Goal: Information Seeking & Learning: Check status

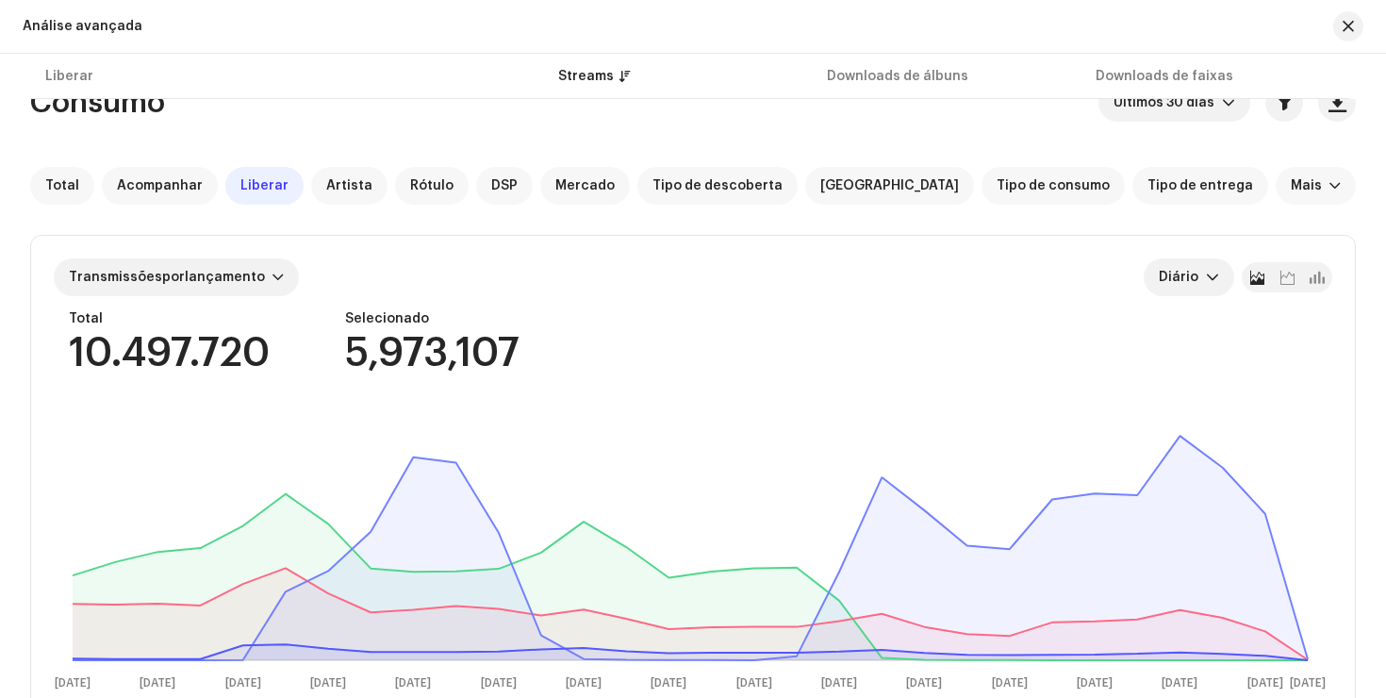
scroll to position [757, 0]
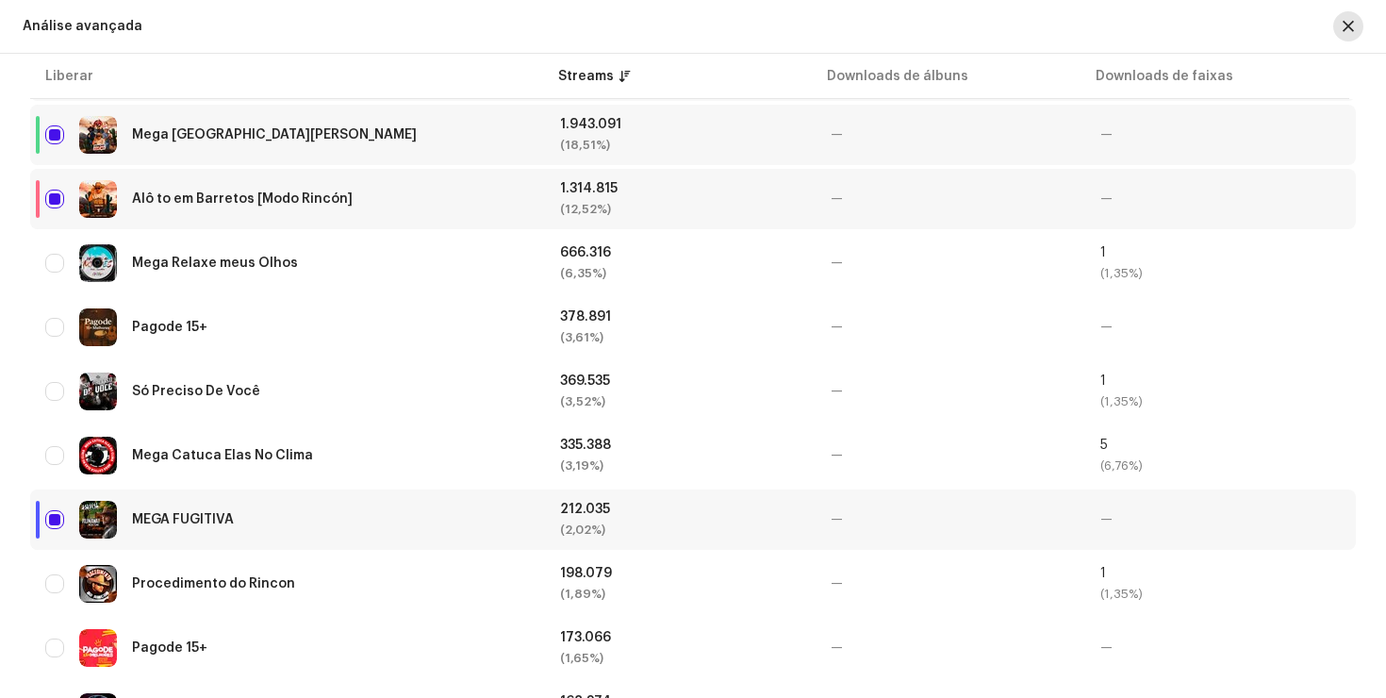
click at [1356, 29] on button "button" at bounding box center [1348, 26] width 30 height 30
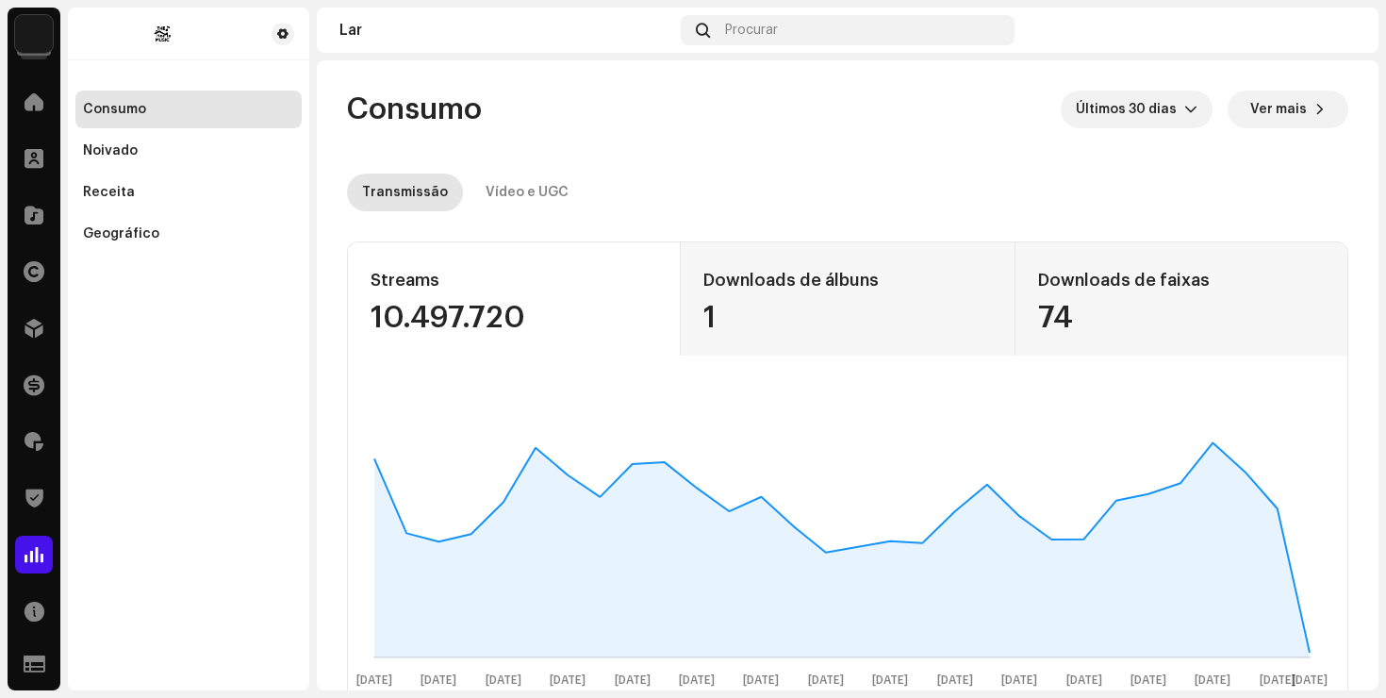
click at [959, 136] on re-o-consumption-dashboard-header "Consumo Últimos 30 dias Ver mais Transmissão Vídeo e UGC" at bounding box center [847, 143] width 1001 height 166
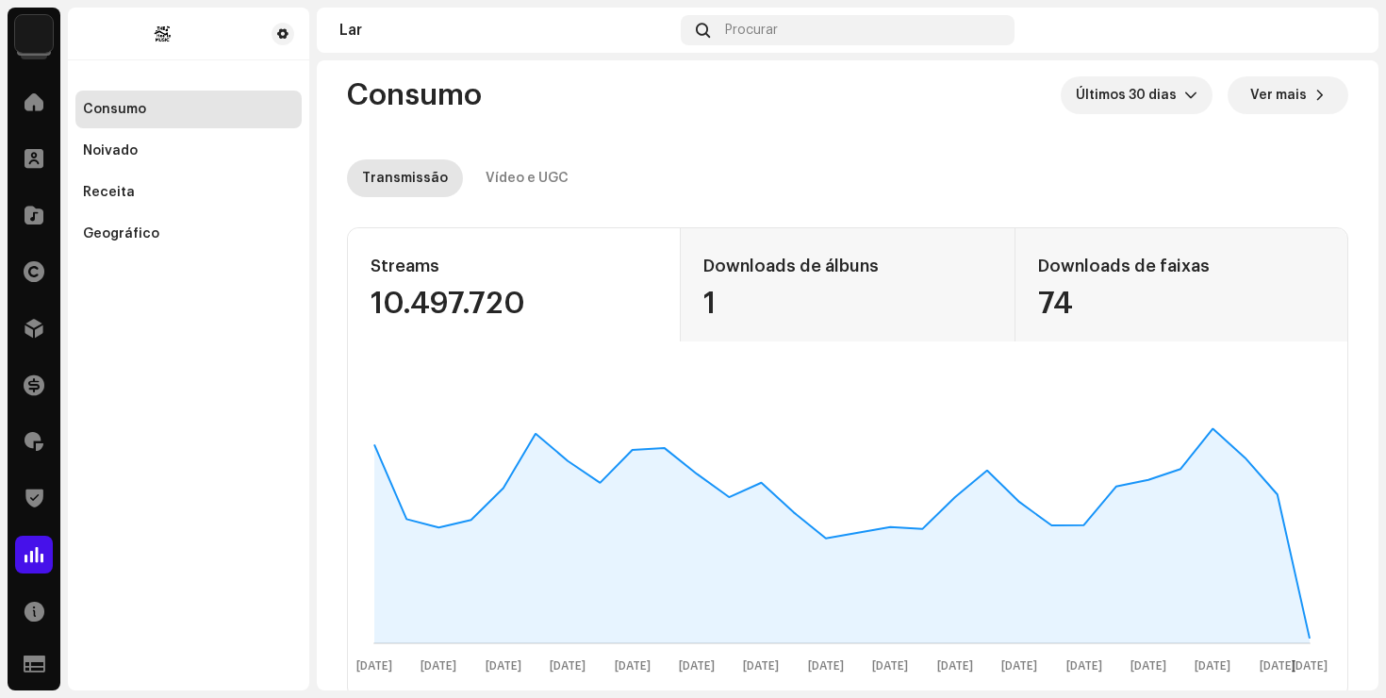
scroll to position [22, 0]
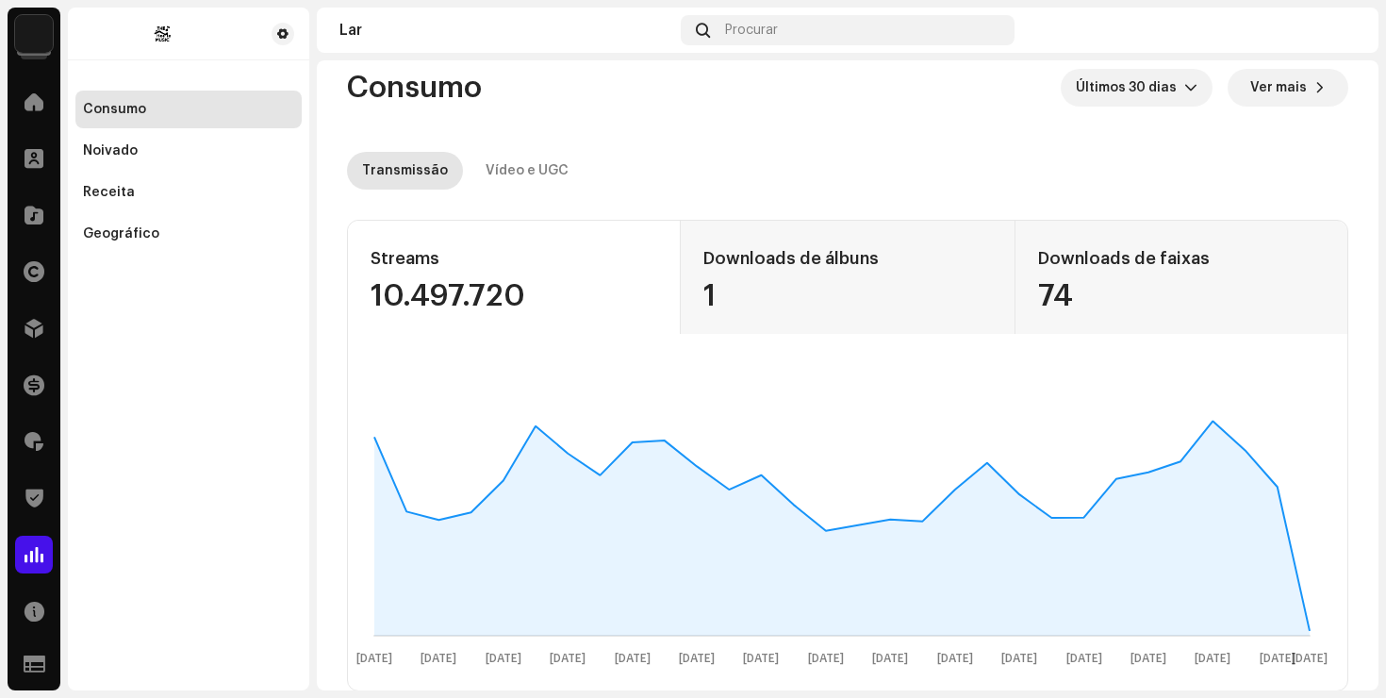
click at [1332, 141] on re-o-consumption-dashboard-header "Consumo Últimos 30 dias Ver mais Transmissão Vídeo e UGC" at bounding box center [847, 122] width 1001 height 166
click at [1186, 105] on div "gatilho suspenso" at bounding box center [1190, 88] width 13 height 38
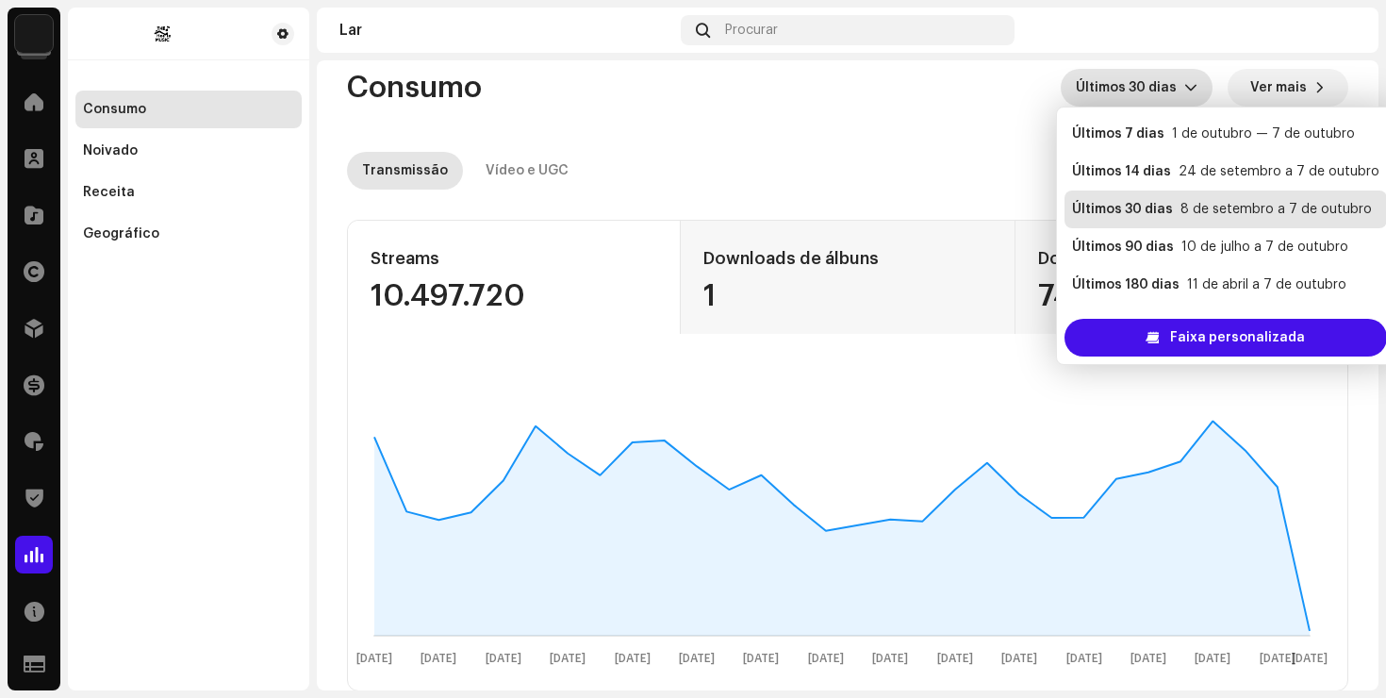
scroll to position [38, 0]
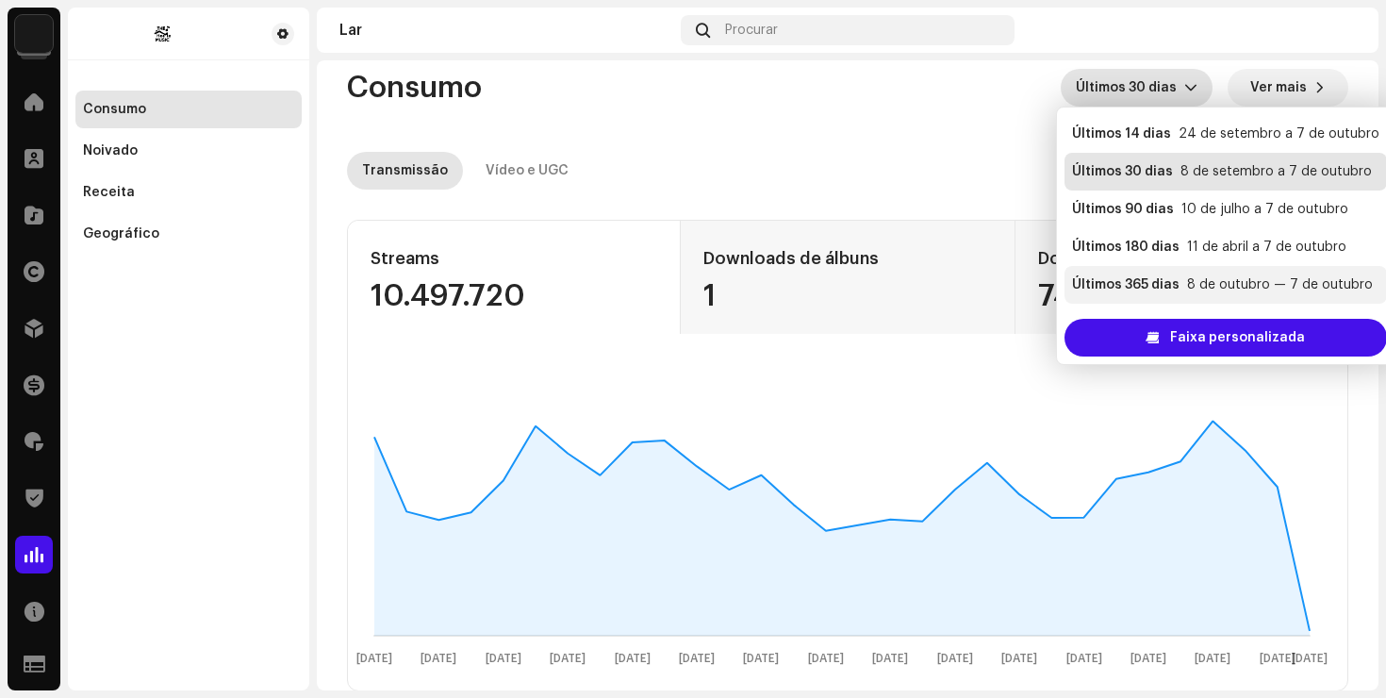
click at [1180, 271] on li "Últimos 365 [PERSON_NAME] 8 de outubro — 7 de outubro" at bounding box center [1225, 285] width 322 height 38
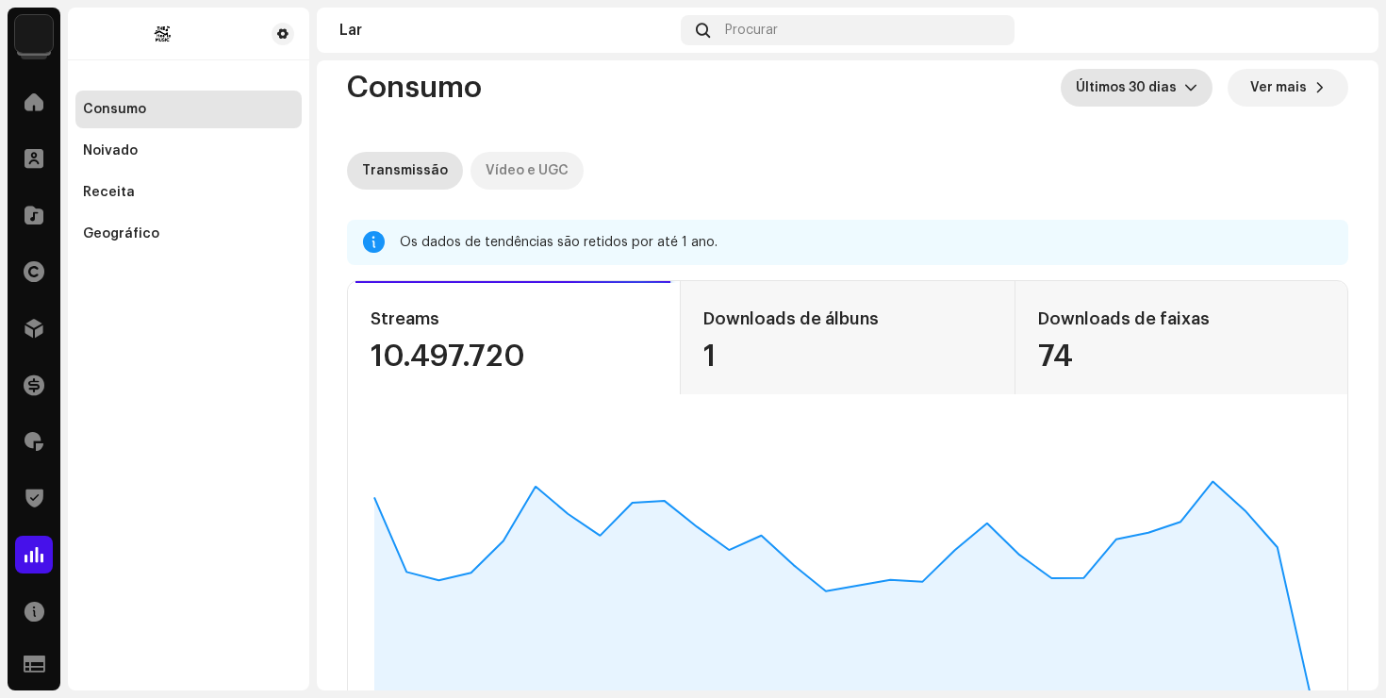
click at [516, 168] on font "Vídeo e UGC" at bounding box center [526, 170] width 83 height 13
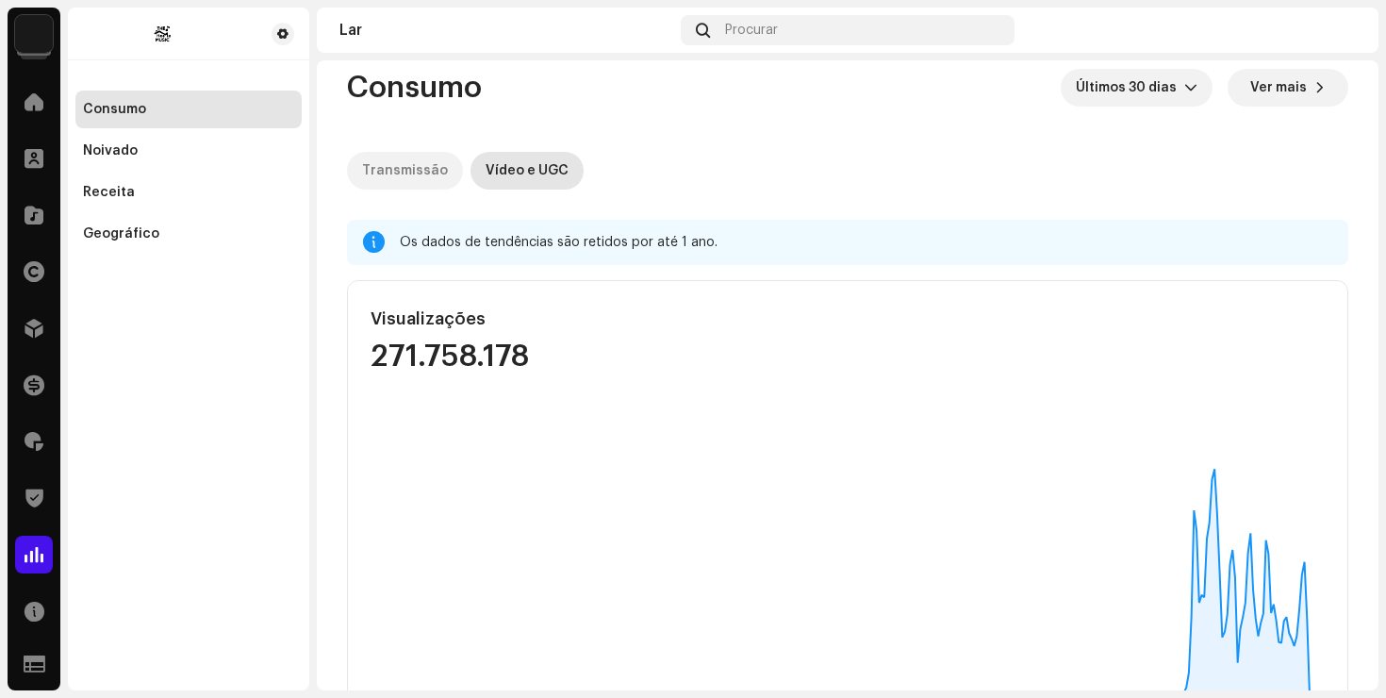
click at [413, 171] on font "Transmissão" at bounding box center [405, 170] width 86 height 13
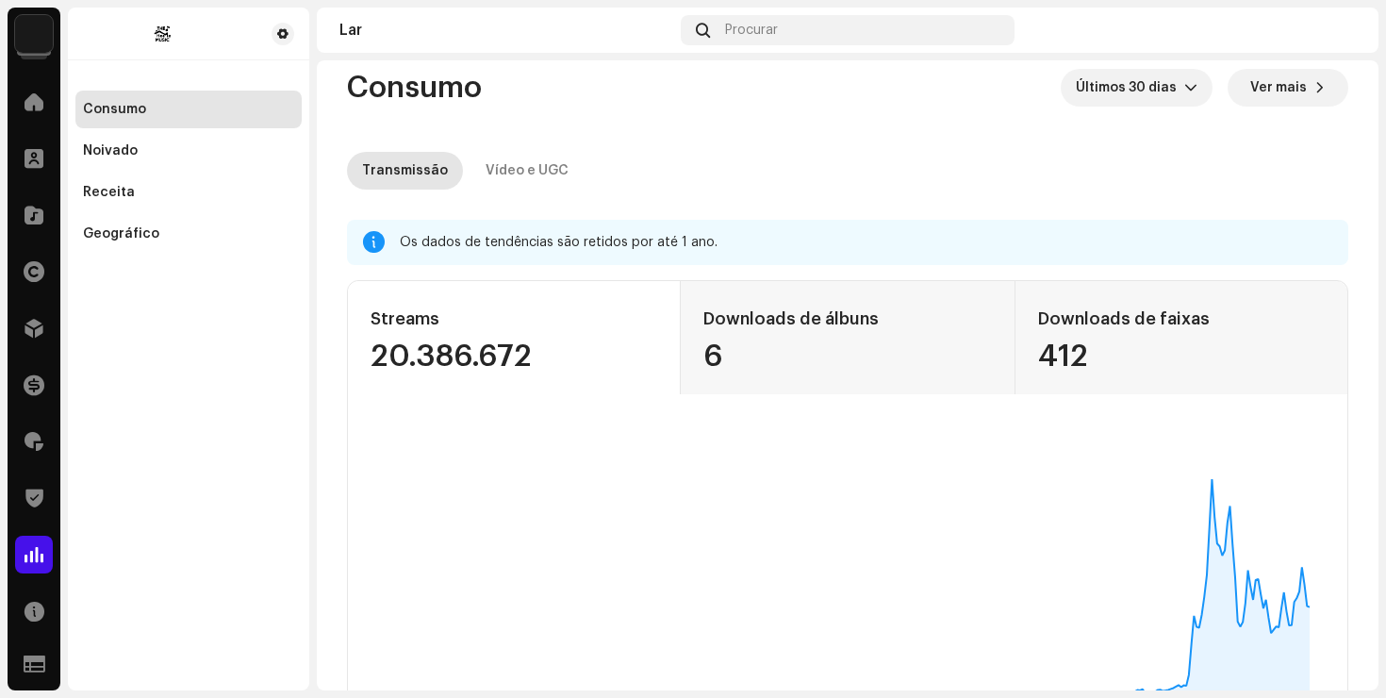
click at [1158, 93] on font "Últimos 30 dias" at bounding box center [1126, 87] width 101 height 13
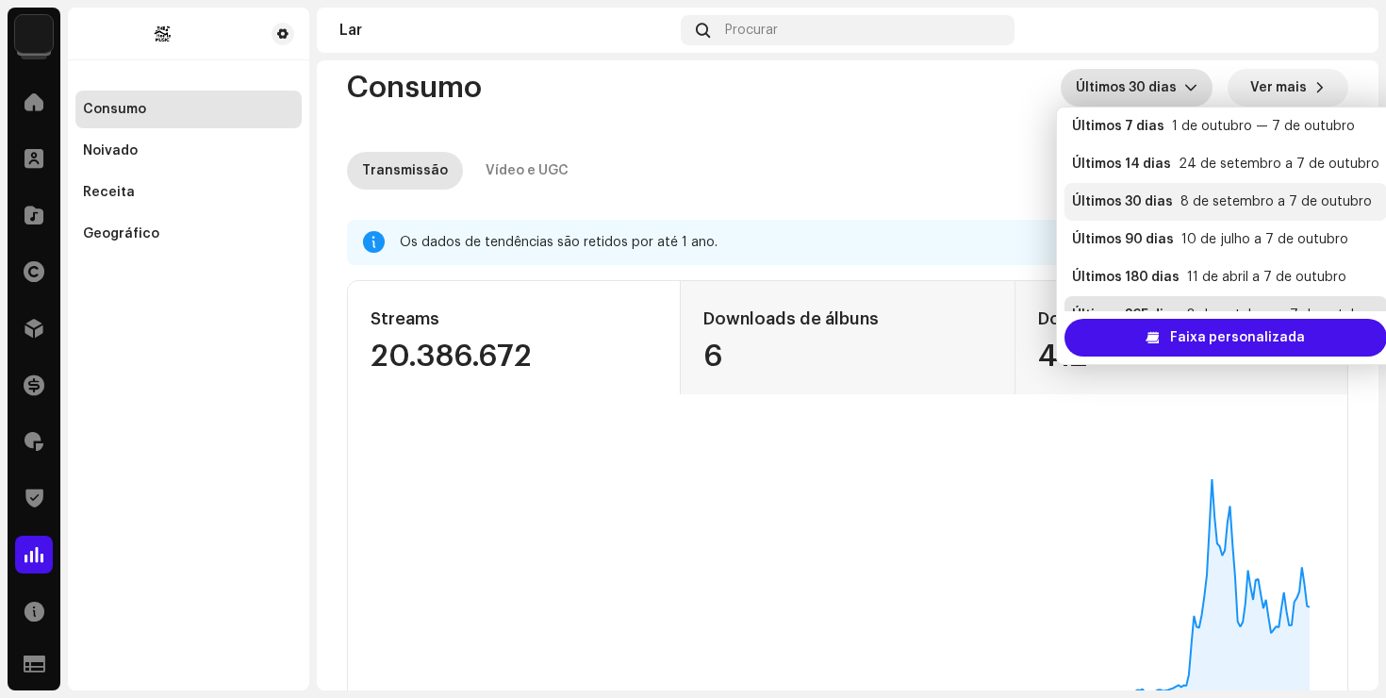
scroll to position [38, 0]
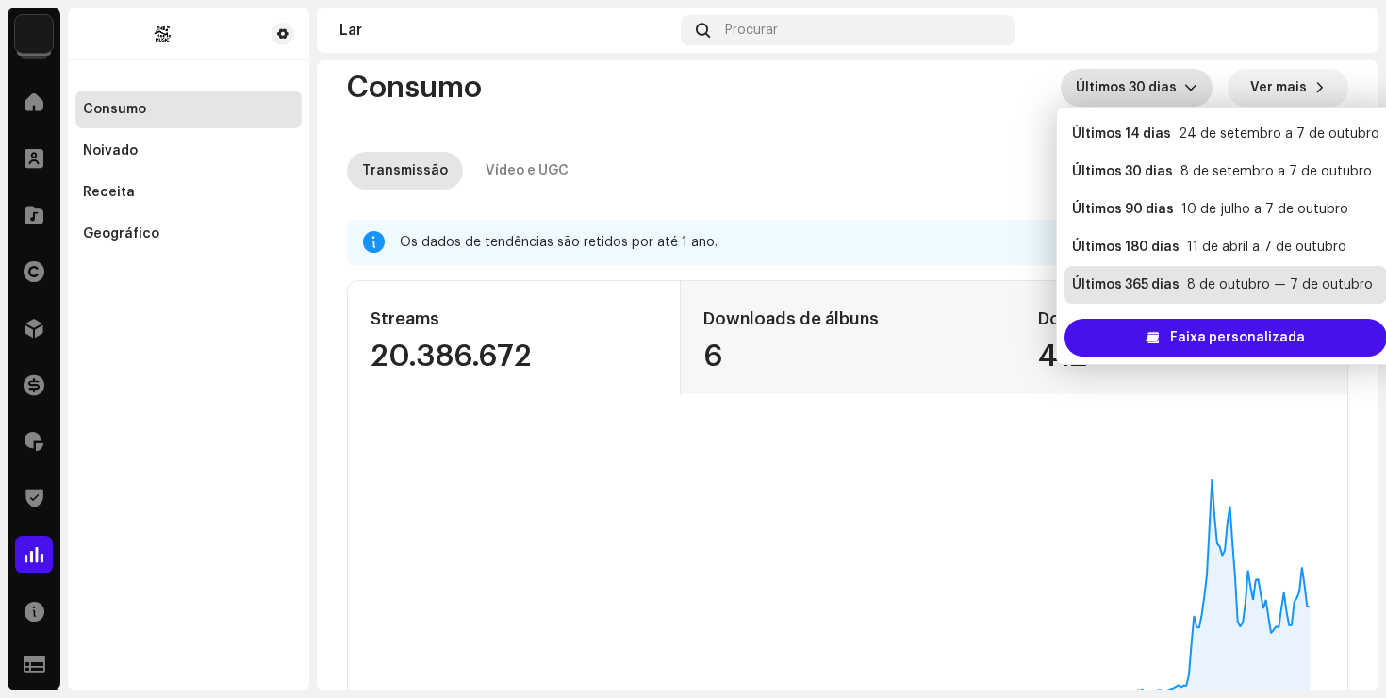
click at [1191, 284] on font "8 de outubro — 7 de outubro" at bounding box center [1280, 284] width 186 height 13
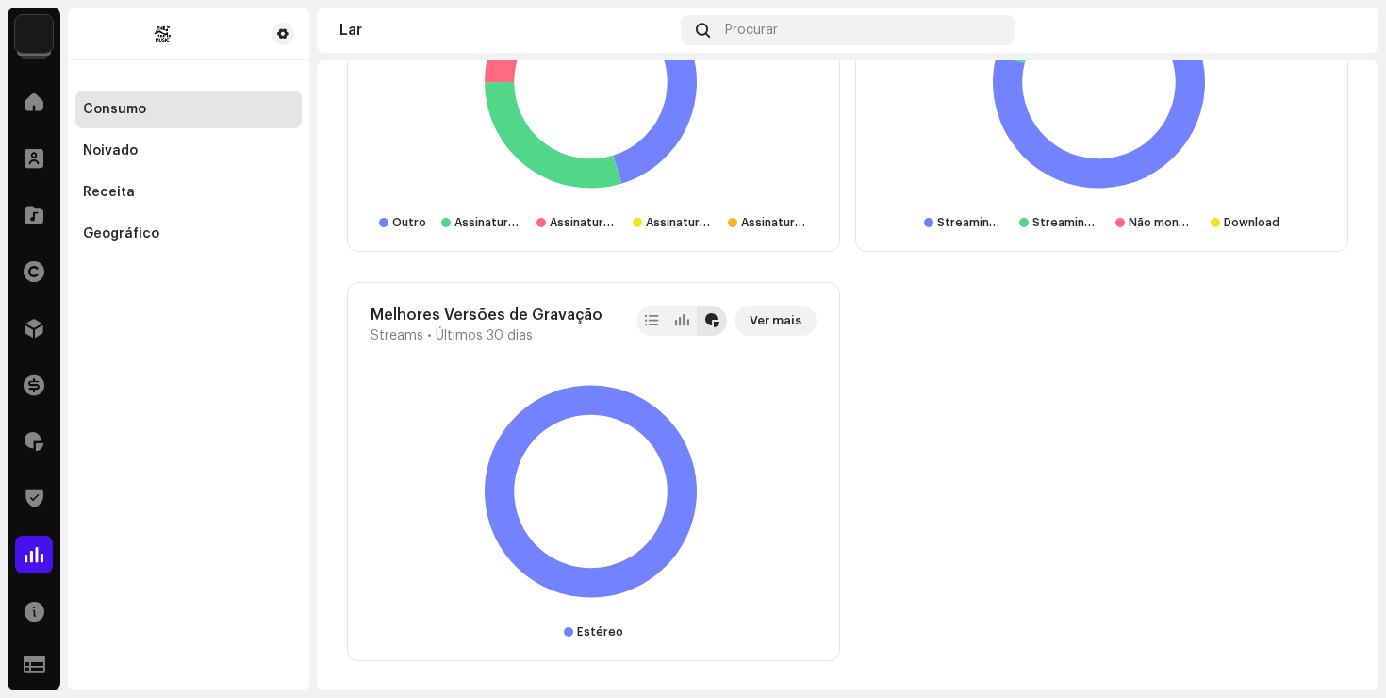
scroll to position [2568, 0]
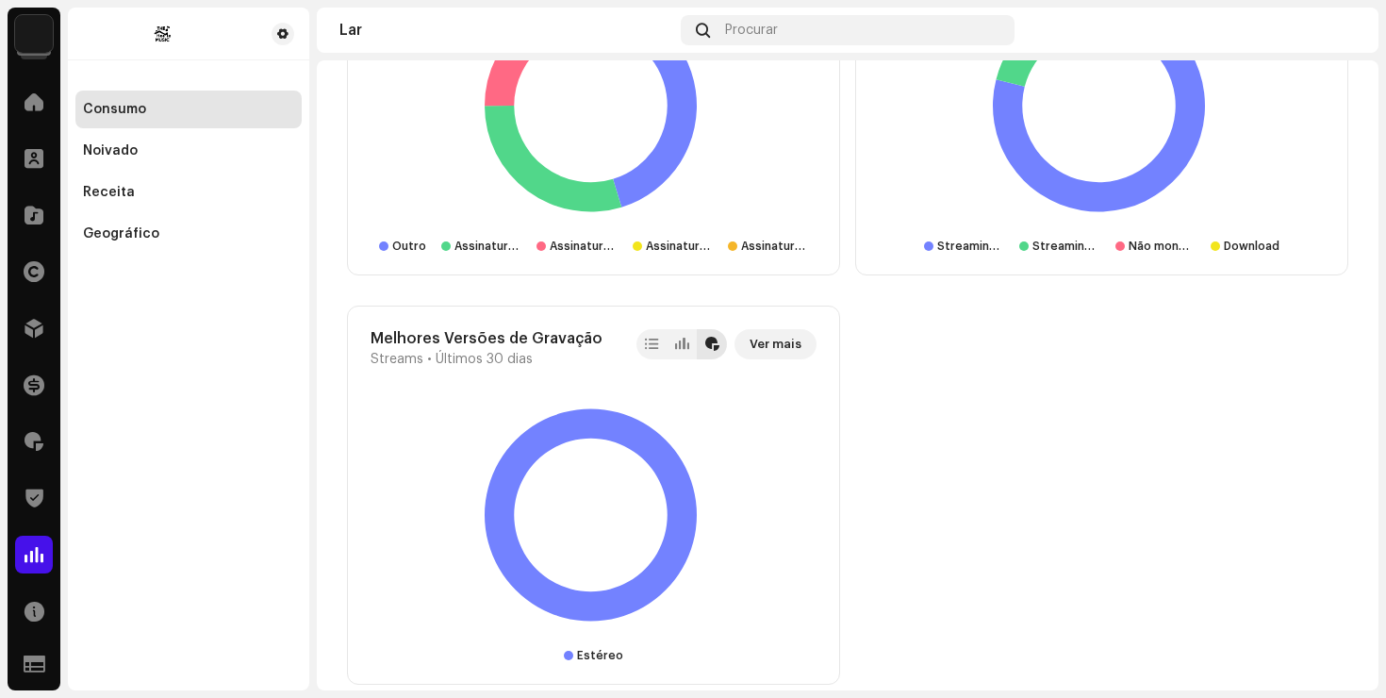
scroll to position [2535, 0]
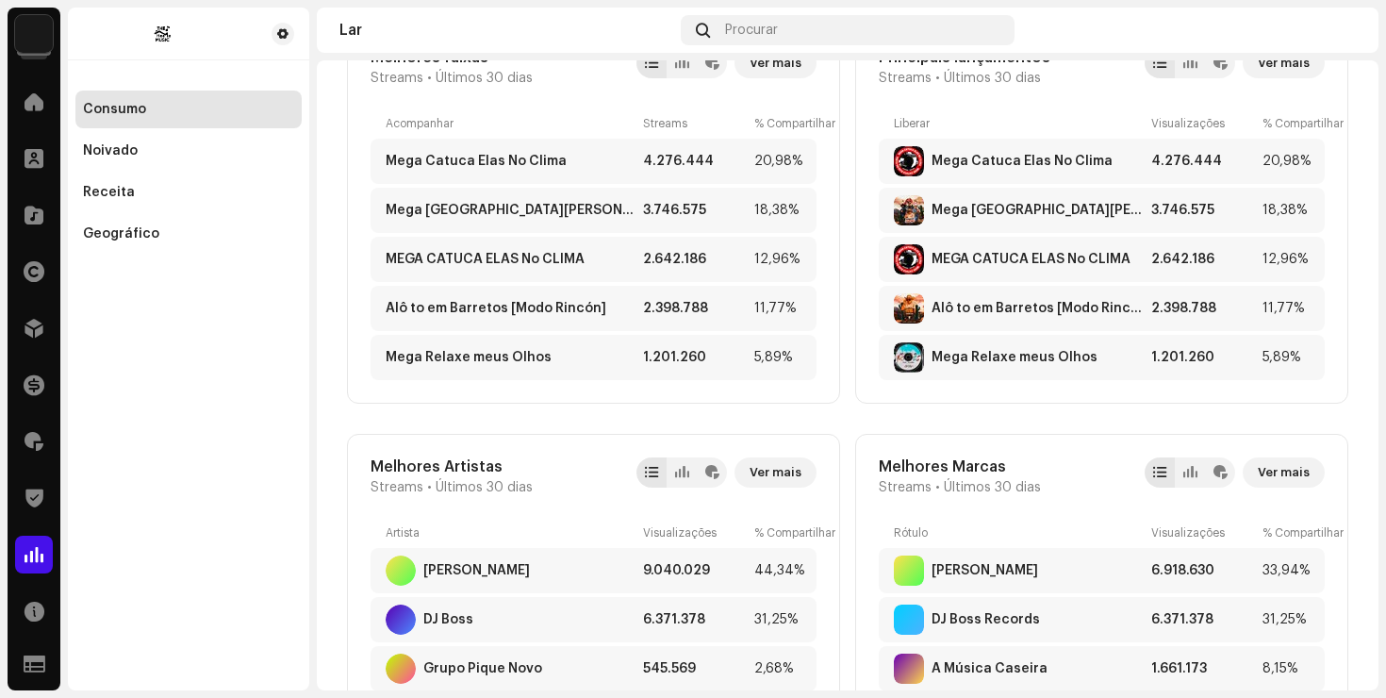
scroll to position [0, 0]
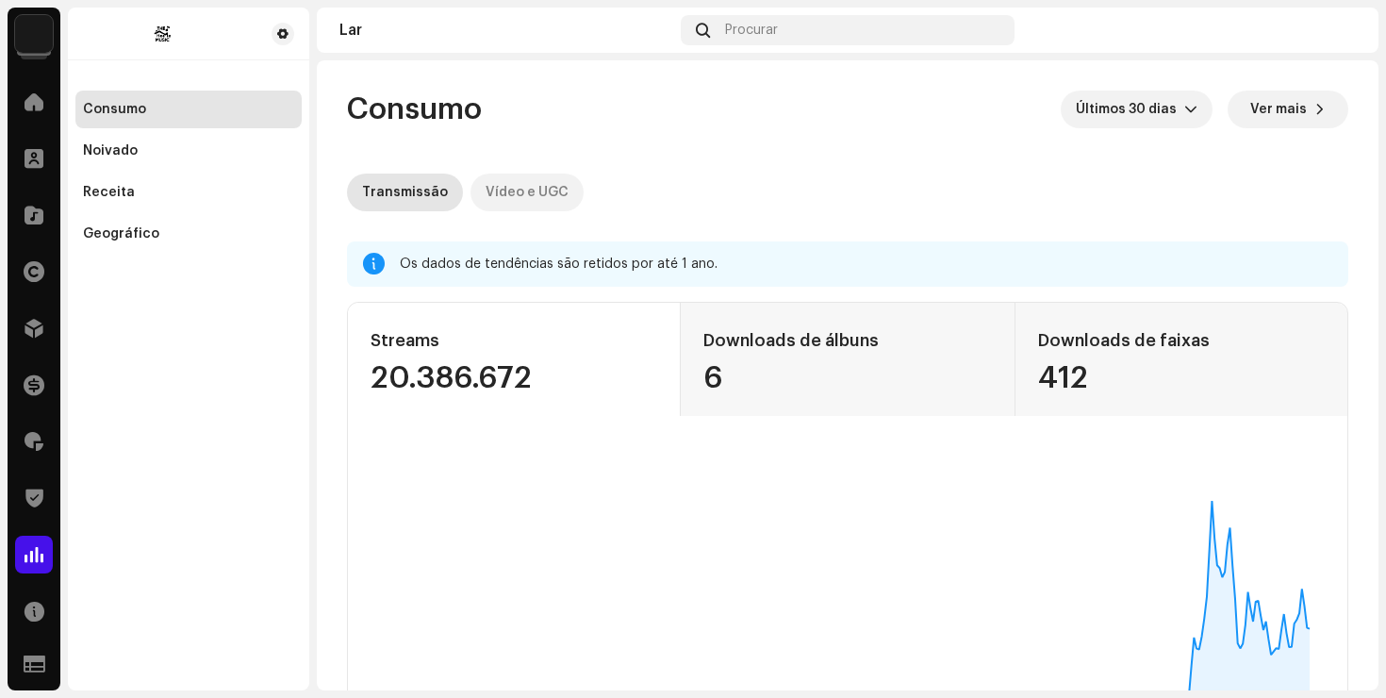
click at [530, 191] on font "Vídeo e UGC" at bounding box center [526, 192] width 83 height 13
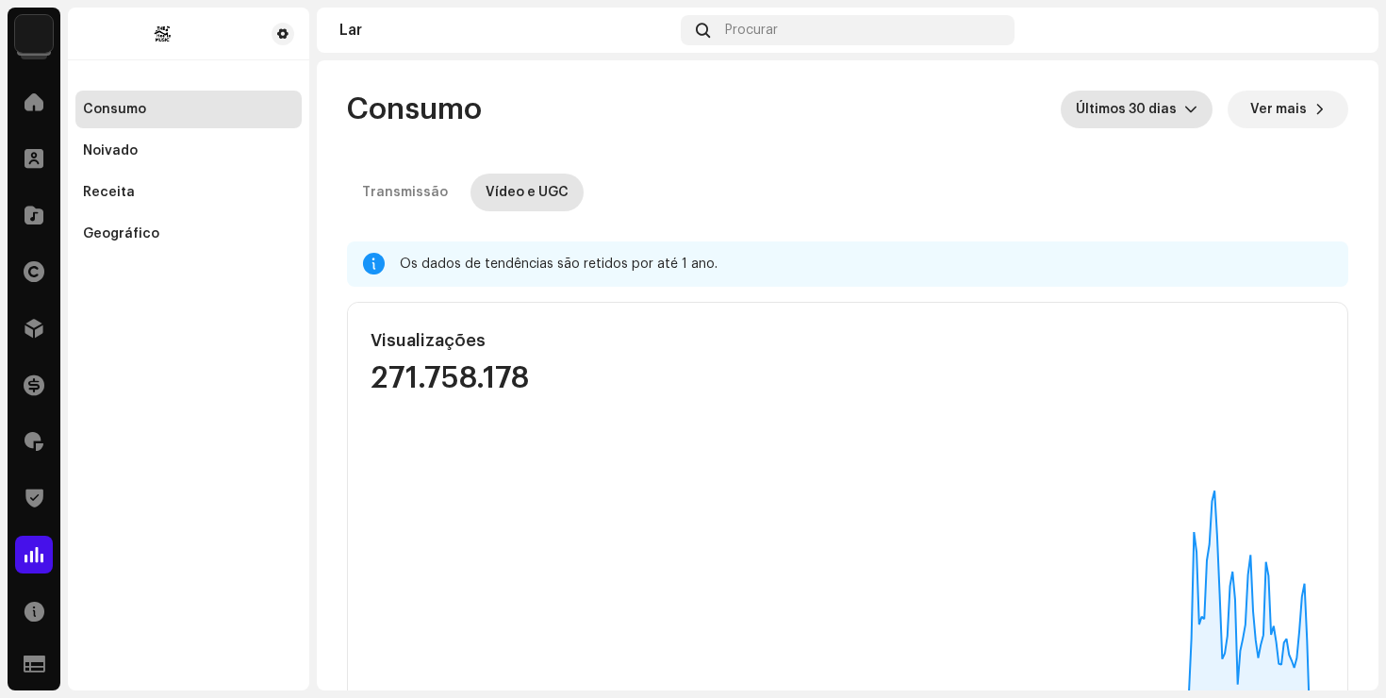
click at [1145, 114] on font "Últimos 30 dias" at bounding box center [1126, 109] width 101 height 13
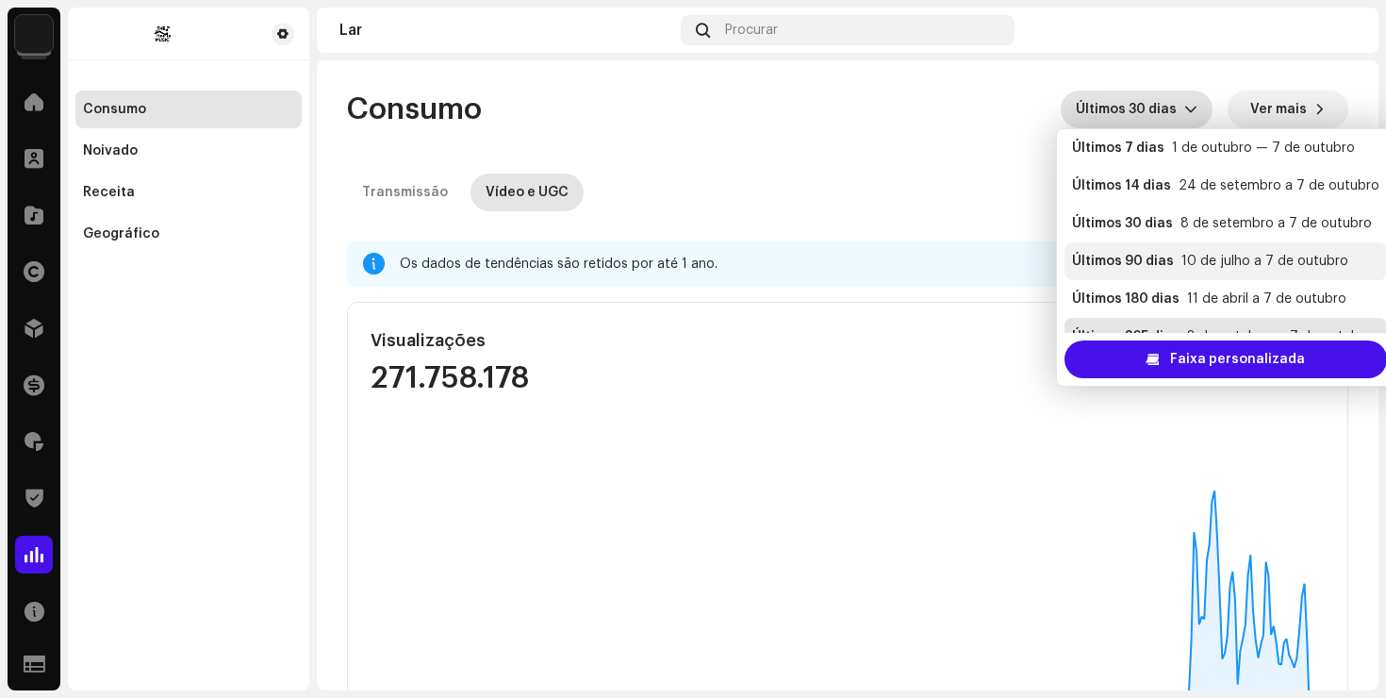
scroll to position [38, 0]
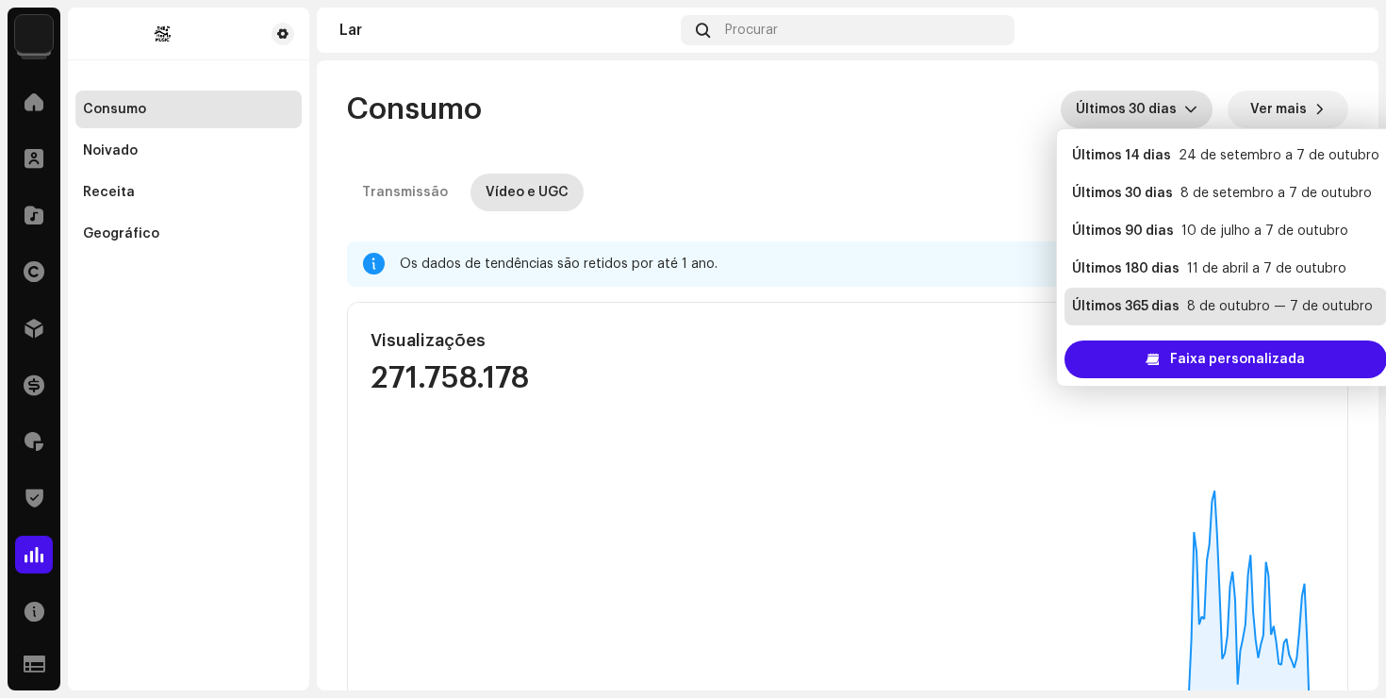
click at [956, 176] on div "Transmissão Vídeo e UGC" at bounding box center [847, 192] width 1001 height 38
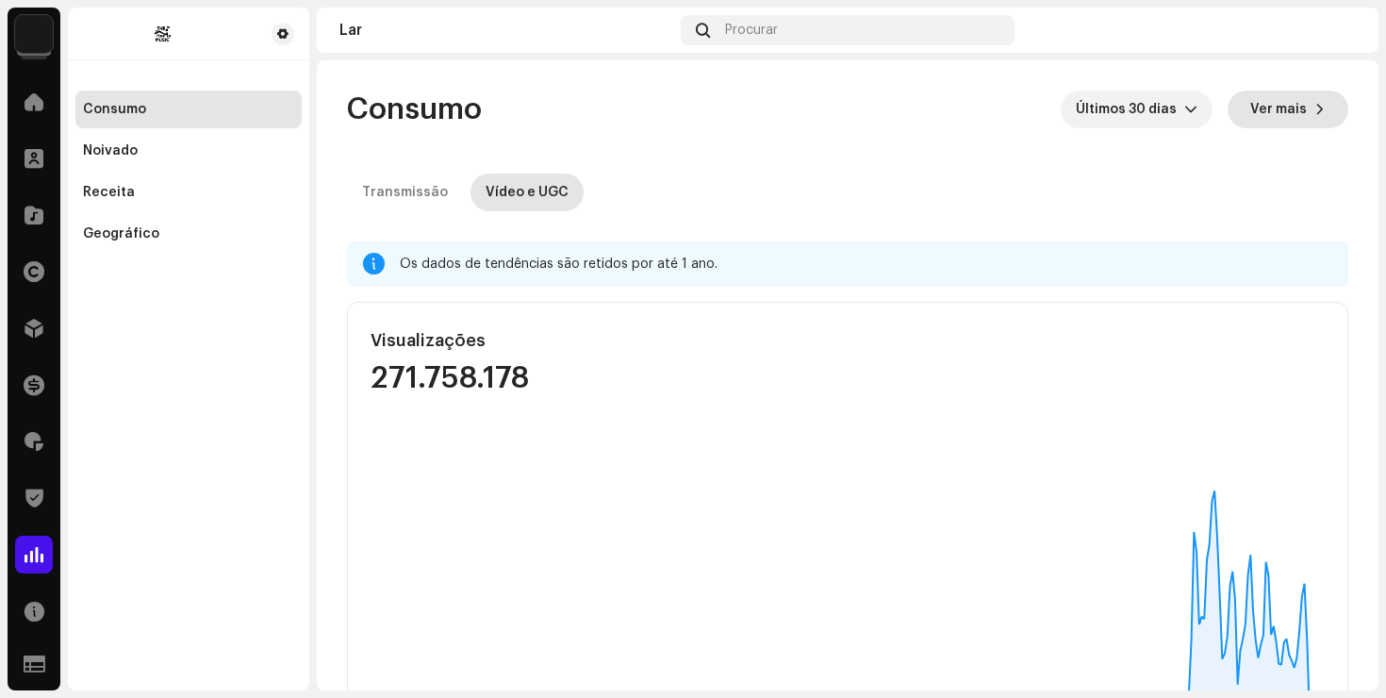
click at [1314, 118] on button "Ver mais" at bounding box center [1287, 109] width 121 height 38
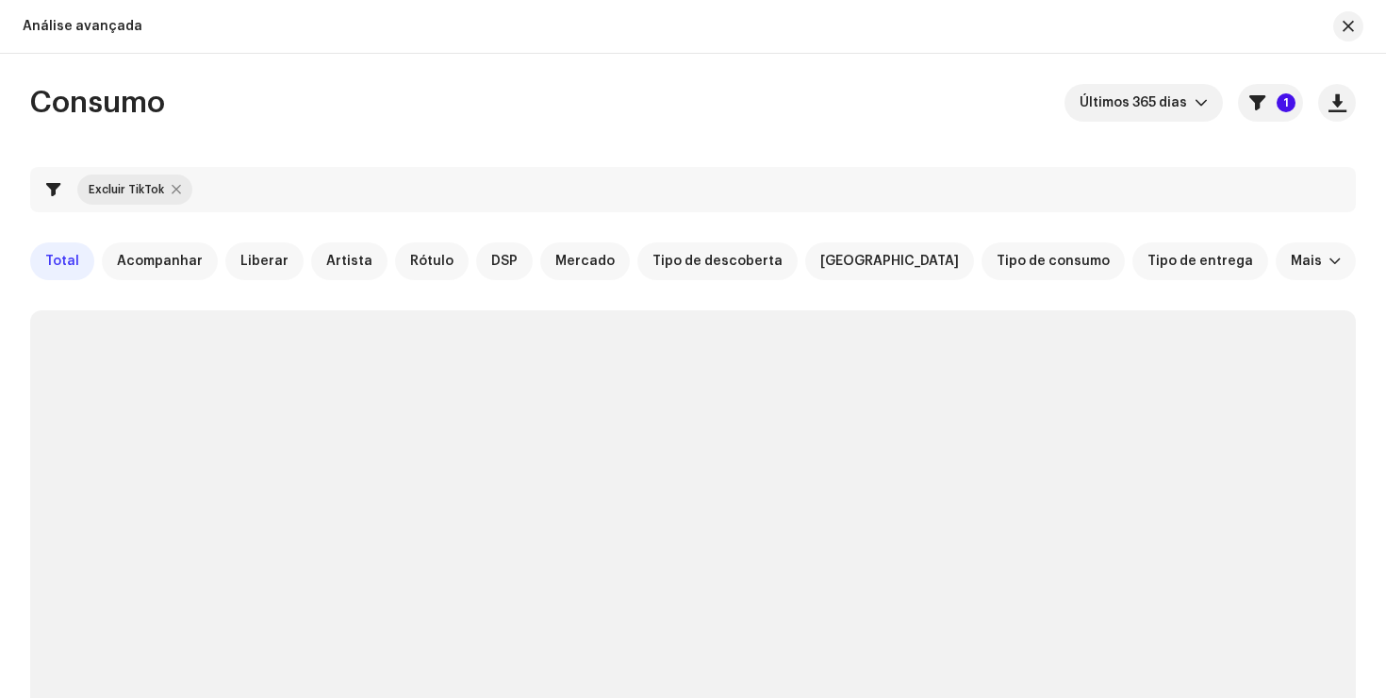
click at [175, 190] on div at bounding box center [176, 189] width 9 height 15
checkbox input "false"
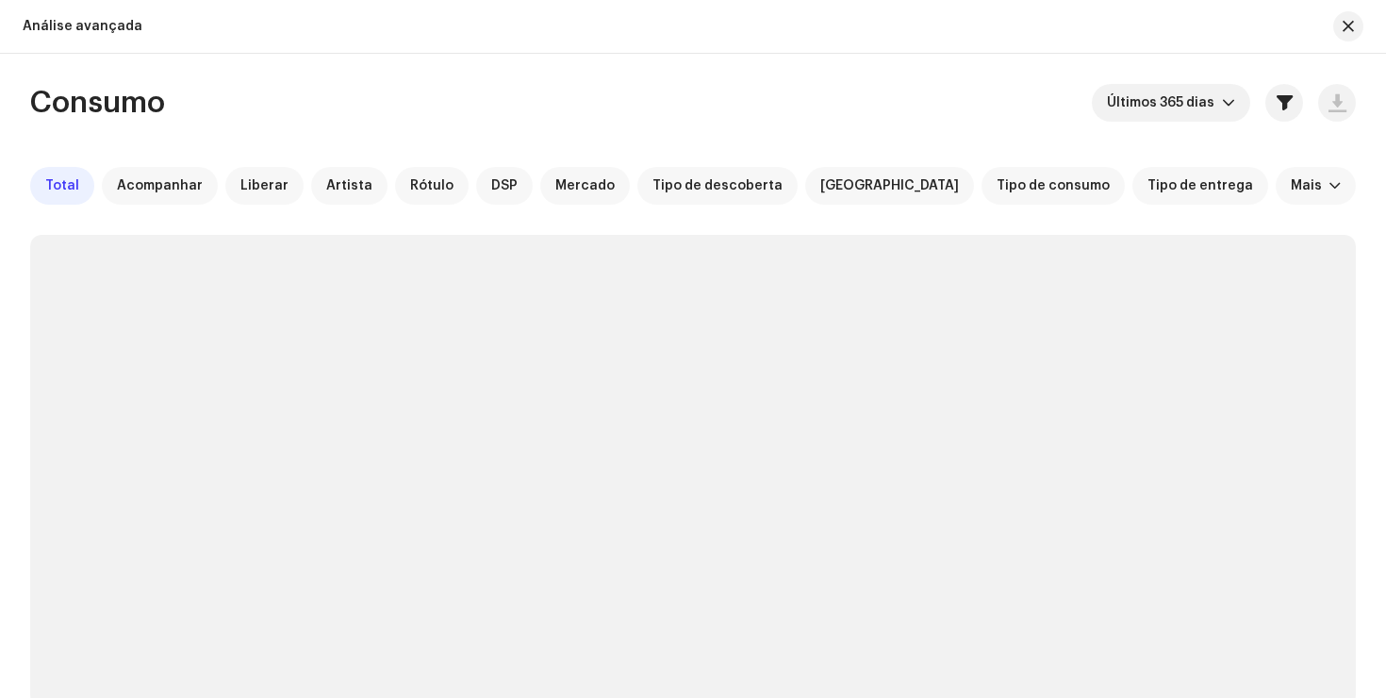
click at [1368, 188] on div "Consumo Últimos 365 dias Total Acompanhar Liberar Artista Rótulo DSP Mercado Ti…" at bounding box center [693, 606] width 1386 height 1044
click at [491, 190] on font "DSP" at bounding box center [504, 185] width 26 height 13
click at [1366, 183] on div "Consumo Últimos 365 dias Total Acompanhar Liberar Artista Rótulo DSP Mercado Ti…" at bounding box center [693, 606] width 1386 height 1044
click at [62, 184] on font "Total" at bounding box center [62, 185] width 34 height 13
click at [1361, 206] on div "Consumo Últimos 365 [PERSON_NAME] Total Acompanhar Liberar Artista Rótulo DSP […" at bounding box center [693, 482] width 1386 height 796
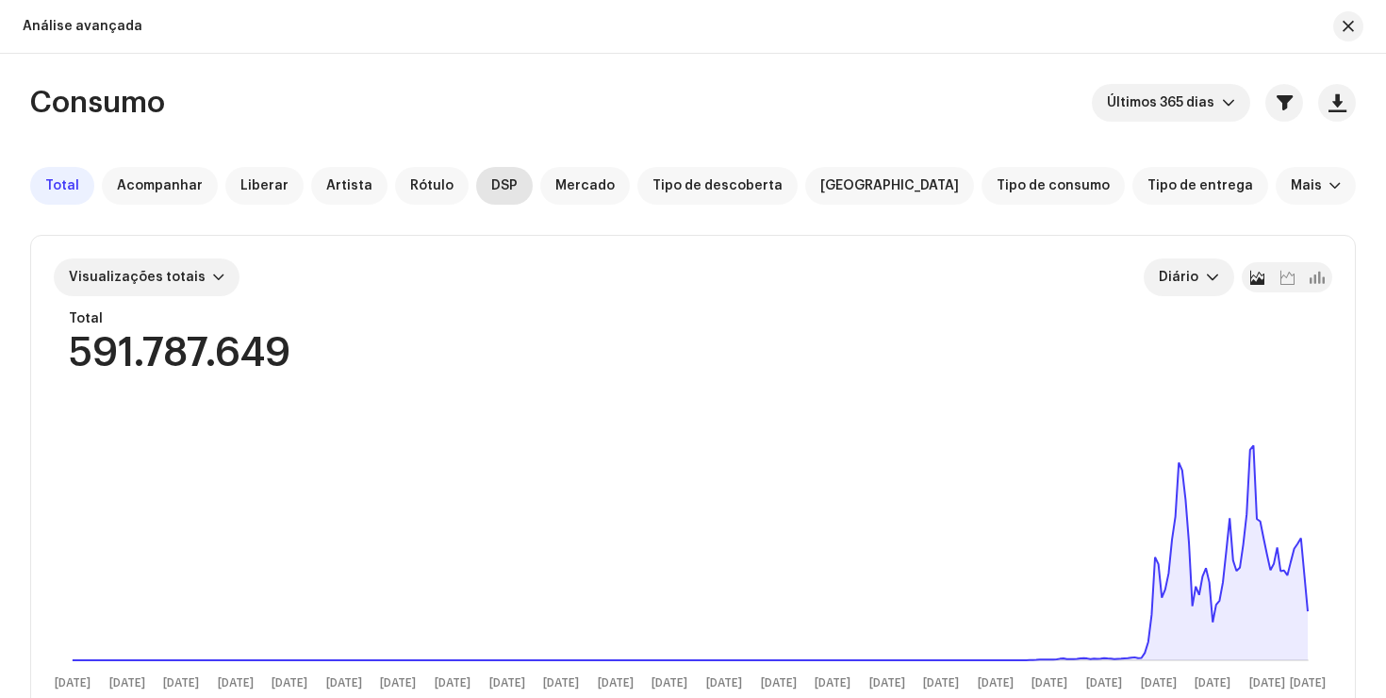
click at [491, 183] on font "DSP" at bounding box center [504, 185] width 26 height 13
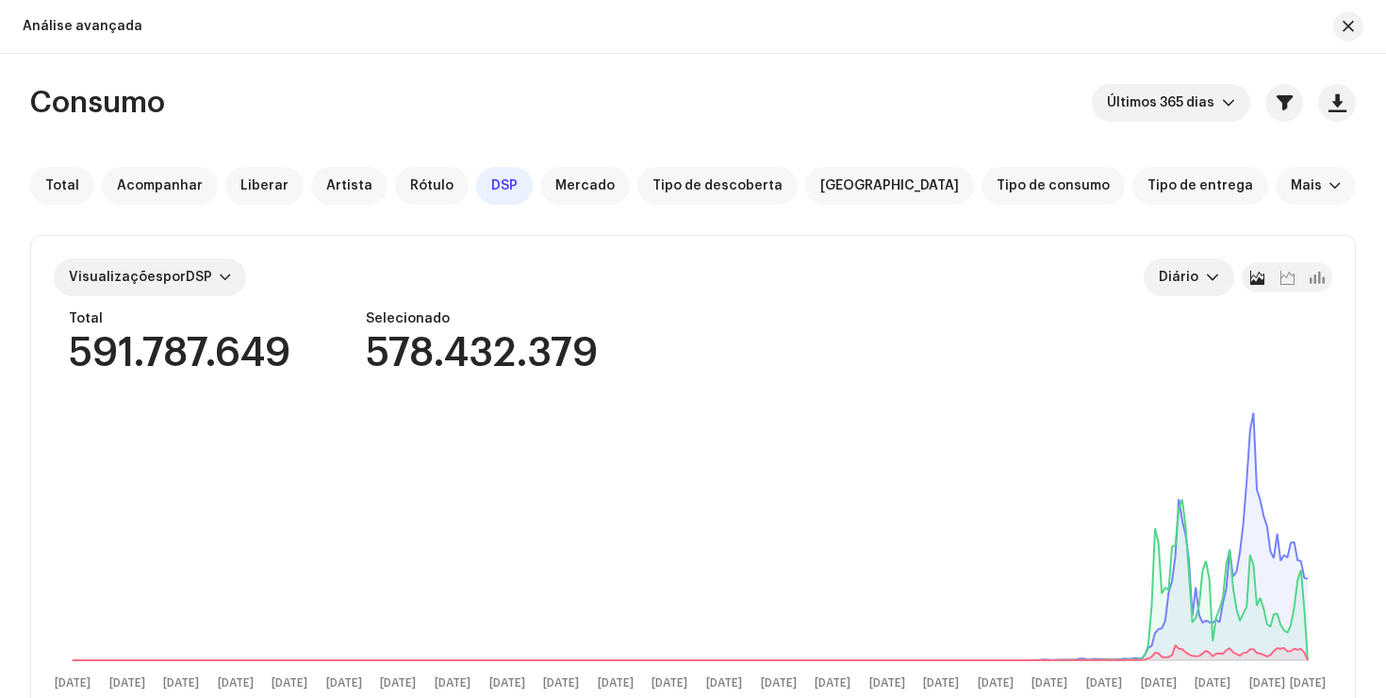
click at [1363, 207] on div "Consumo Últimos 365 [PERSON_NAME] Total Acompanhar Liberar Artista Rótulo DSP […" at bounding box center [693, 614] width 1386 height 1060
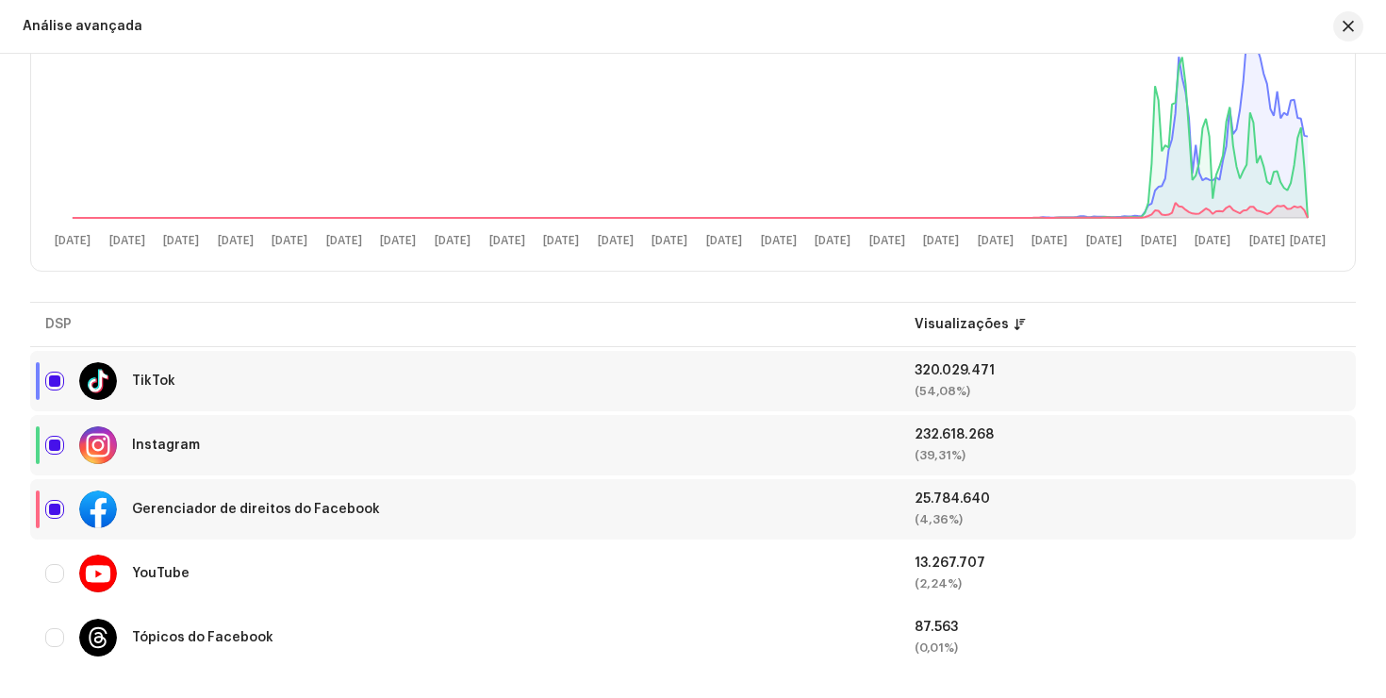
scroll to position [446, 0]
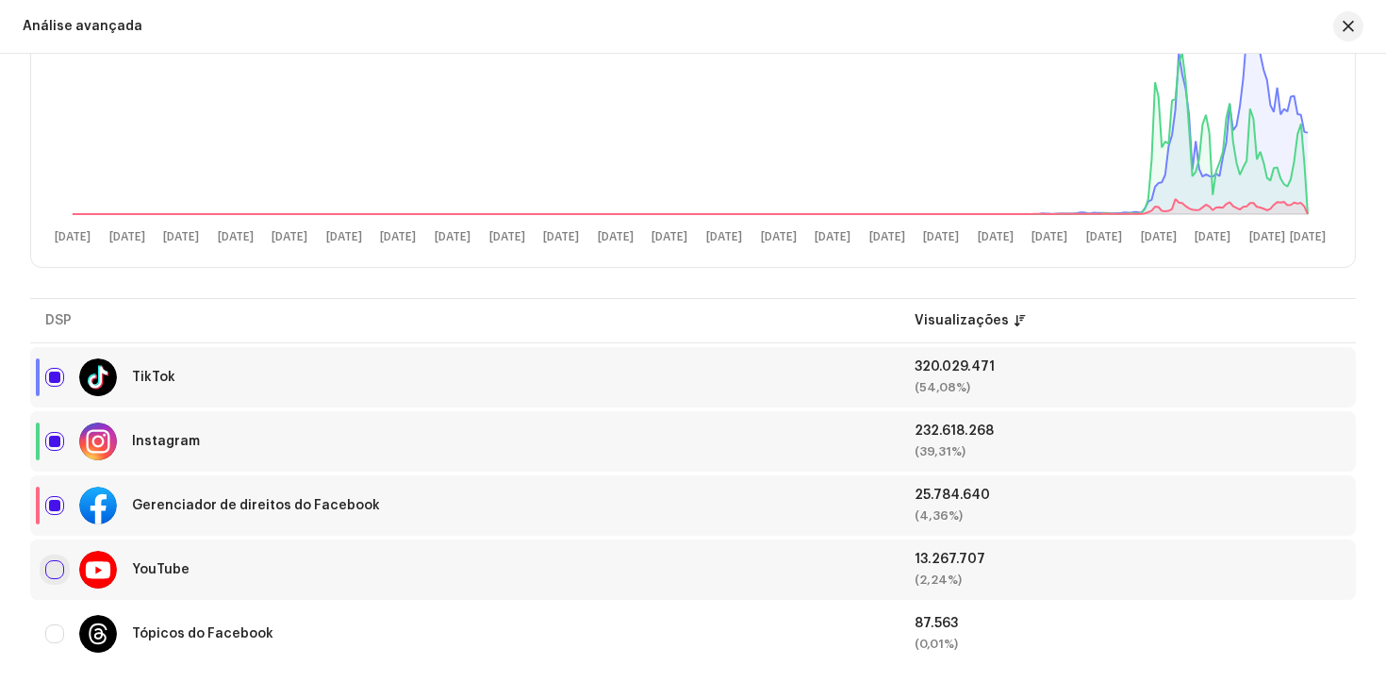
click at [54, 567] on input "checkbox" at bounding box center [54, 569] width 19 height 19
checkbox input "true"
click at [48, 635] on input "Row Unselected" at bounding box center [54, 633] width 19 height 19
checkbox input "true"
click at [1372, 318] on div "Consumo Últimos 365 [PERSON_NAME] Total Acompanhar Liberar Artista Rótulo DSP […" at bounding box center [693, 168] width 1386 height 1060
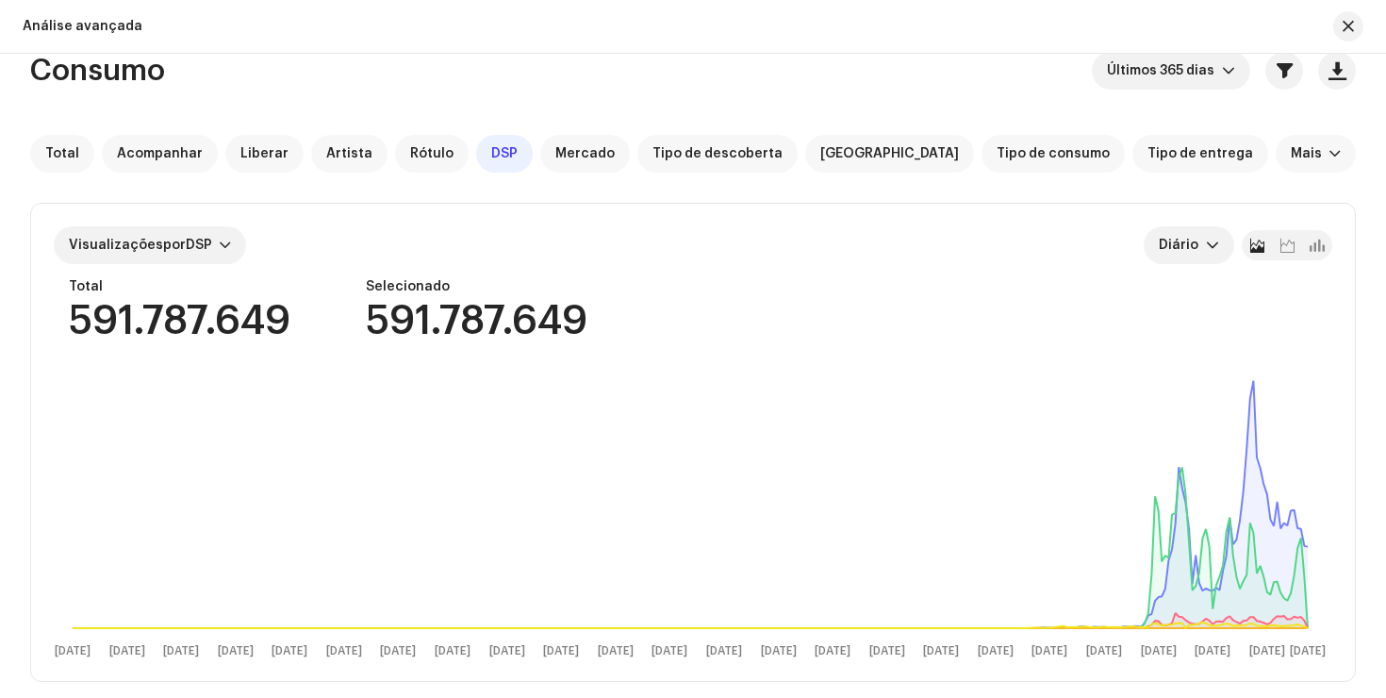
scroll to position [25, 0]
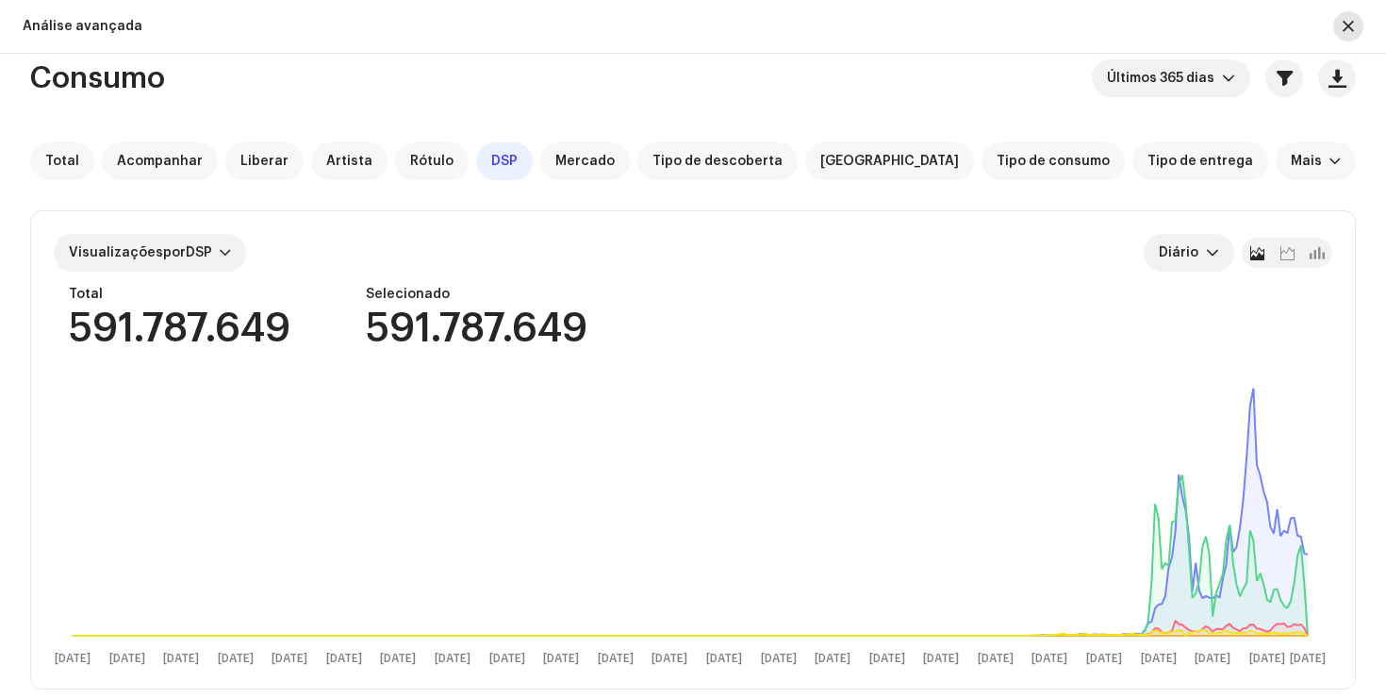
click at [1355, 22] on button "button" at bounding box center [1348, 26] width 30 height 30
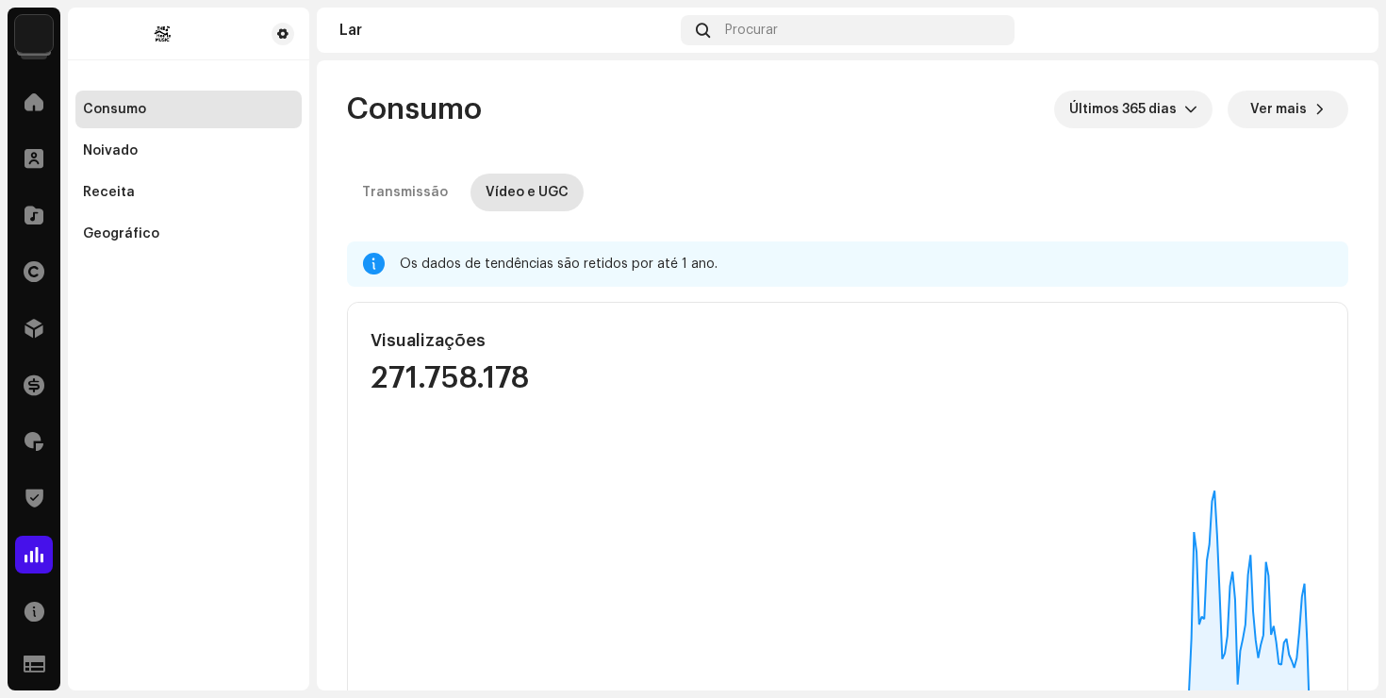
click at [1336, 169] on re-o-consumption-dashboard-header "Consumo Últimos 365 [PERSON_NAME] Ver mais Transmissão Vídeo e UGC" at bounding box center [847, 143] width 1001 height 166
click at [1336, 188] on div "Transmissão Vídeo e UGC" at bounding box center [847, 192] width 1001 height 38
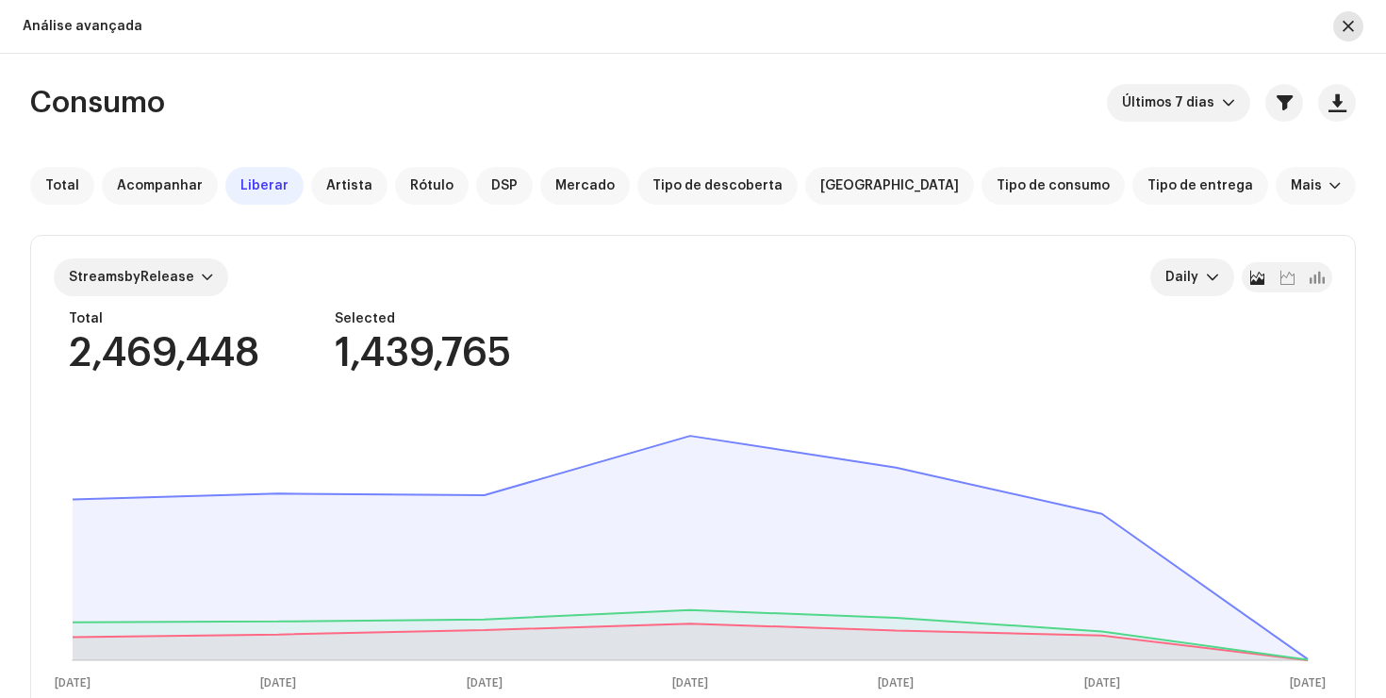
scroll to position [677, 0]
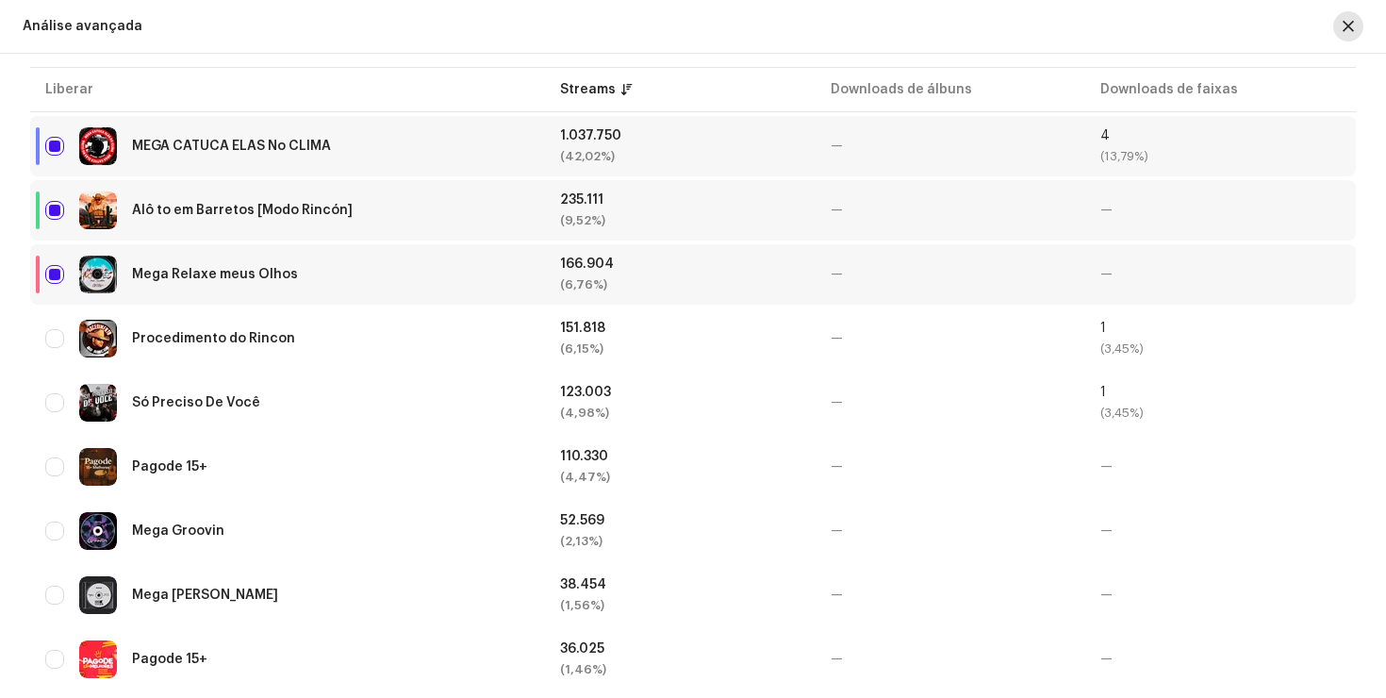
click at [1352, 37] on button "button" at bounding box center [1348, 26] width 30 height 30
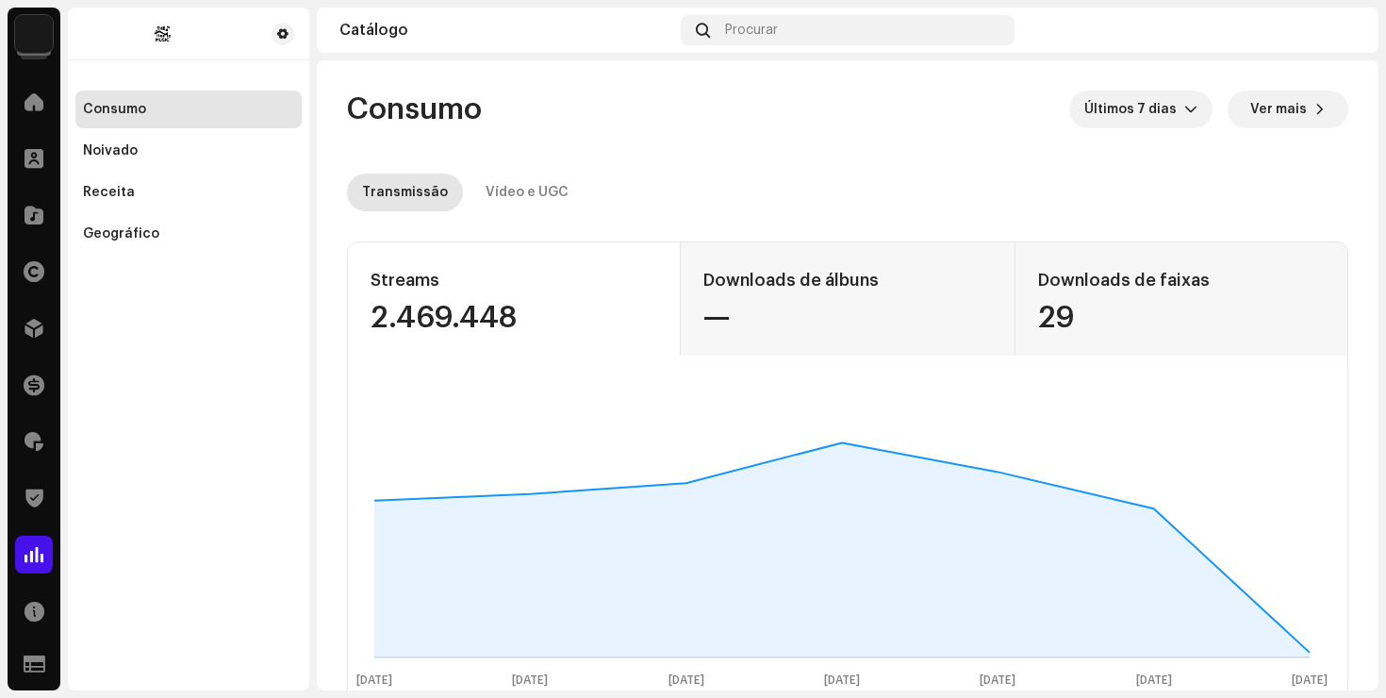
click at [41, 214] on span at bounding box center [34, 214] width 19 height 15
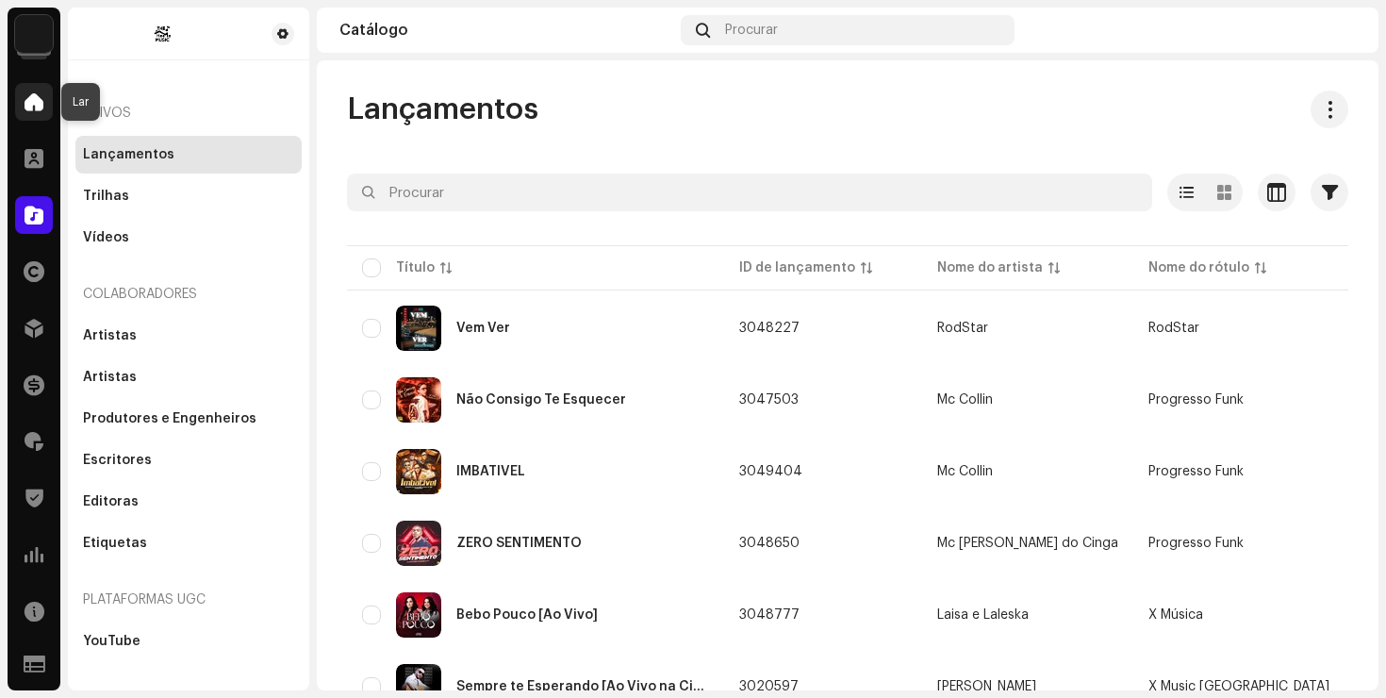
click at [31, 109] on span at bounding box center [34, 101] width 19 height 15
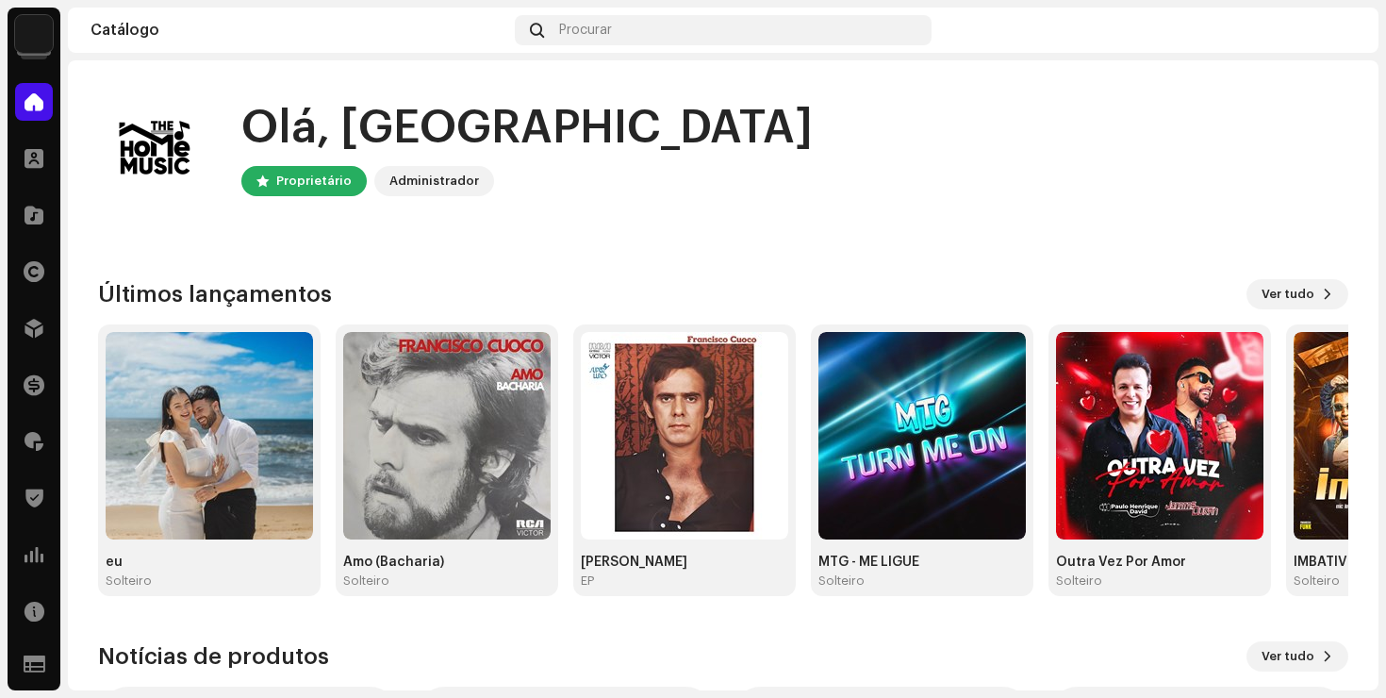
click at [912, 165] on div "Olá, DF Proprietário Administrador" at bounding box center [723, 146] width 1250 height 113
